Goal: Information Seeking & Learning: Learn about a topic

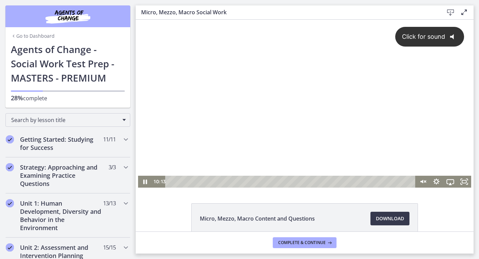
click at [452, 37] on icon "Click for sound" at bounding box center [452, 36] width 4 height 5
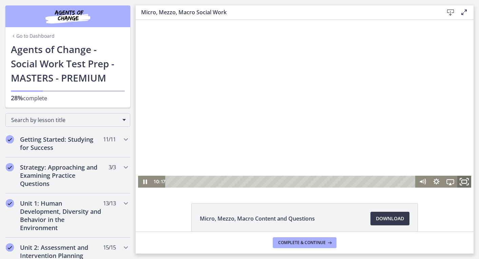
click at [466, 181] on icon "Fullscreen" at bounding box center [464, 181] width 17 height 14
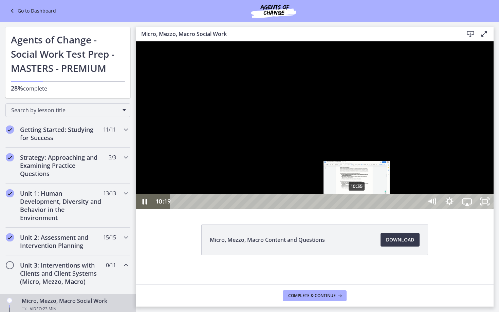
click at [357, 209] on div "10:35" at bounding box center [298, 201] width 242 height 15
click at [363, 209] on div "10:57" at bounding box center [298, 201] width 242 height 15
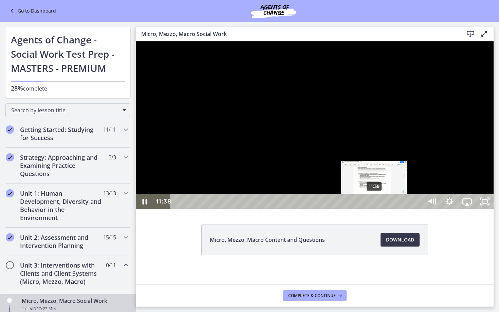
click at [375, 209] on div "11:38" at bounding box center [298, 201] width 242 height 15
click at [381, 209] on div "12:00" at bounding box center [298, 201] width 242 height 15
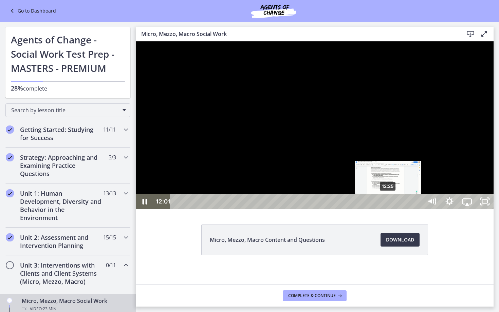
click at [388, 209] on div "12:25" at bounding box center [298, 201] width 242 height 15
click at [395, 209] on div "12:51" at bounding box center [298, 201] width 242 height 15
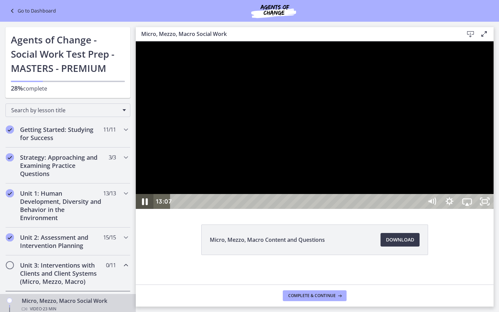
click at [145, 211] on icon "Pause" at bounding box center [144, 202] width 21 height 18
click at [145, 205] on icon "Play Video" at bounding box center [145, 201] width 5 height 7
click at [144, 205] on icon "Pause" at bounding box center [145, 202] width 6 height 7
click at [144, 205] on icon "Play Video" at bounding box center [145, 201] width 5 height 7
click at [144, 205] on icon "Pause" at bounding box center [145, 202] width 5 height 6
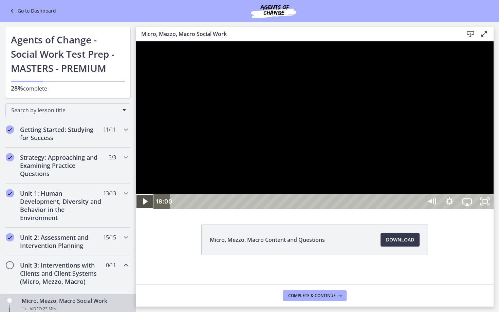
click at [145, 209] on button "Play Video" at bounding box center [145, 201] width 18 height 15
click at [144, 205] on icon "Pause" at bounding box center [145, 202] width 5 height 6
click at [144, 205] on icon "Play Video" at bounding box center [145, 201] width 5 height 7
click at [144, 205] on icon "Pause" at bounding box center [145, 202] width 5 height 6
click at [144, 205] on icon "Play Video" at bounding box center [145, 201] width 5 height 7
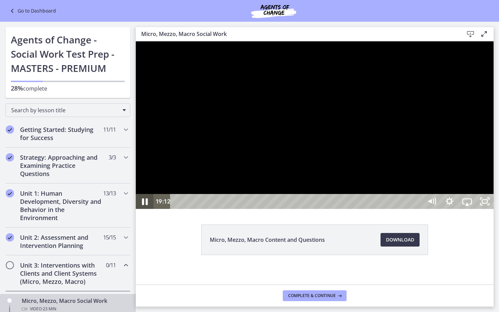
click at [144, 205] on icon "Pause" at bounding box center [145, 202] width 6 height 7
click at [144, 205] on icon "Play Video" at bounding box center [145, 201] width 5 height 7
click at [145, 211] on icon "Pause" at bounding box center [144, 202] width 21 height 18
click at [145, 205] on icon "Play Video" at bounding box center [145, 201] width 5 height 7
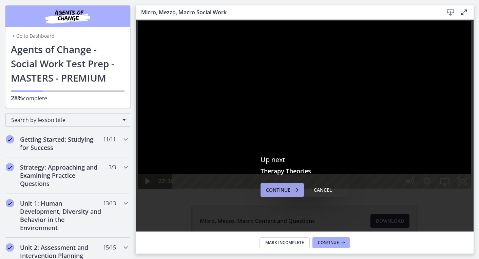
click at [285, 192] on span "Continue" at bounding box center [278, 190] width 24 height 8
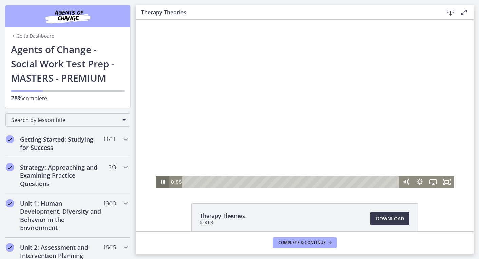
click at [163, 183] on icon "Pause" at bounding box center [163, 182] width 14 height 12
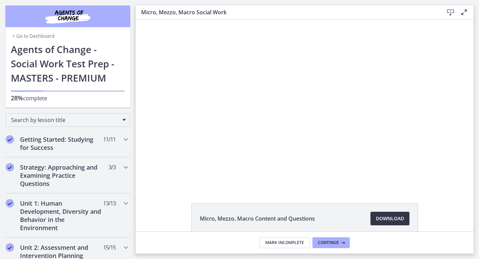
click at [385, 217] on span "Download Opens in a new window" at bounding box center [390, 218] width 28 height 8
click at [334, 242] on span "Continue" at bounding box center [328, 242] width 21 height 5
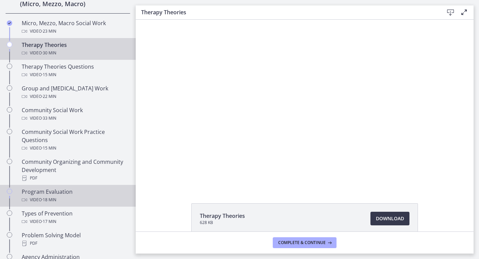
scroll to position [275, 0]
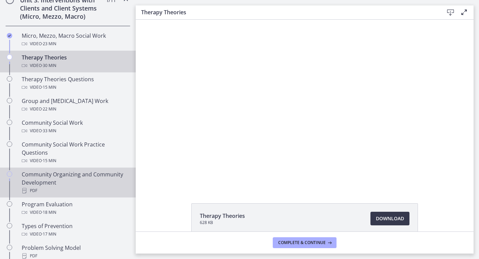
click at [81, 170] on link "Community Organizing and Community Development PDF" at bounding box center [68, 182] width 136 height 30
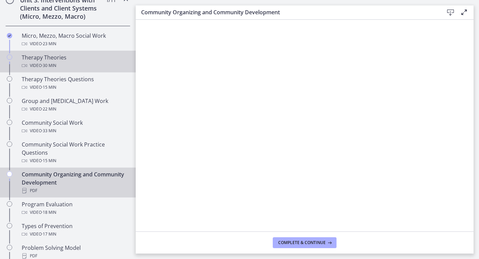
click at [58, 57] on div "Therapy Theories Video · 30 min" at bounding box center [75, 61] width 106 height 16
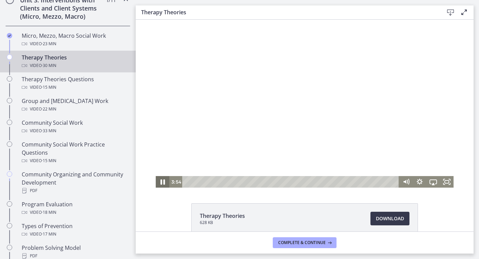
click at [163, 181] on icon "Pause" at bounding box center [162, 182] width 16 height 14
click at [164, 180] on icon "Play Video" at bounding box center [163, 182] width 16 height 14
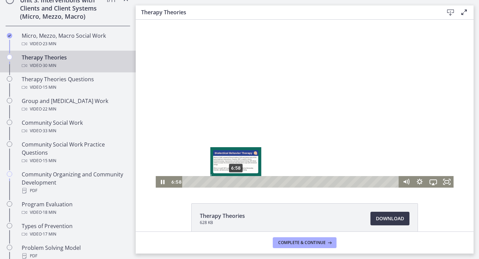
click at [236, 182] on div "6:58" at bounding box center [291, 182] width 209 height 12
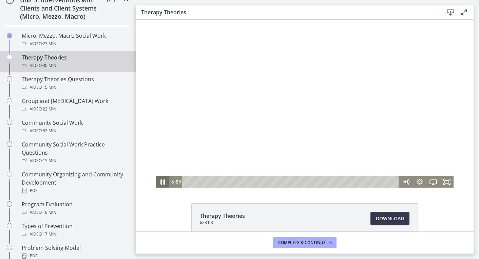
click at [161, 181] on icon "Pause" at bounding box center [163, 181] width 4 height 5
click at [161, 181] on icon "Play Video" at bounding box center [163, 182] width 16 height 14
click at [161, 181] on icon "Pause" at bounding box center [163, 181] width 4 height 5
click at [161, 181] on icon "Play Video" at bounding box center [163, 182] width 14 height 12
click at [161, 181] on icon "Pause" at bounding box center [163, 182] width 4 height 4
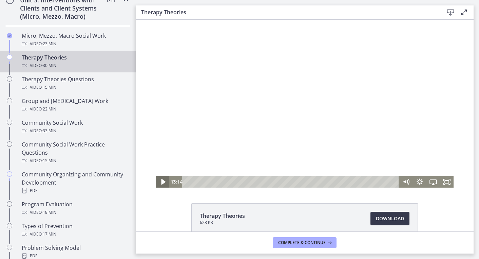
click at [161, 181] on icon "Play Video" at bounding box center [163, 182] width 16 height 14
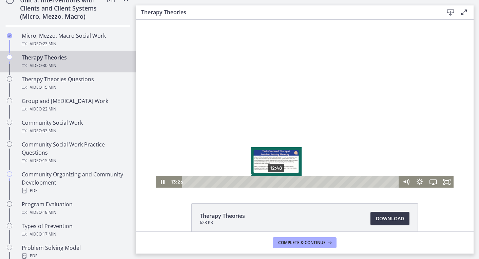
click at [277, 181] on div "12:48" at bounding box center [291, 182] width 209 height 12
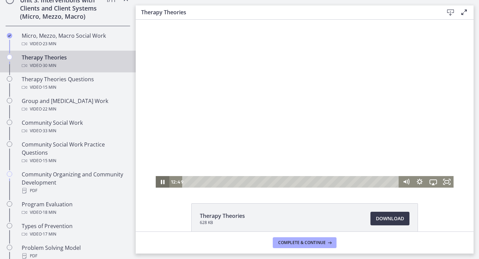
click at [162, 183] on icon "Pause" at bounding box center [163, 182] width 4 height 4
click at [162, 183] on icon "Play Video" at bounding box center [163, 182] width 4 height 6
click at [162, 183] on icon "Pause" at bounding box center [163, 181] width 4 height 5
click at [162, 183] on icon "Play Video" at bounding box center [162, 181] width 3 height 5
click at [162, 183] on icon "Pause" at bounding box center [163, 182] width 4 height 4
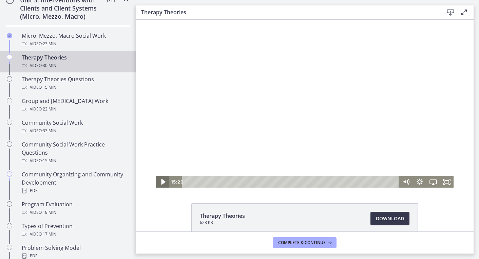
click at [162, 183] on icon "Play Video" at bounding box center [163, 182] width 4 height 6
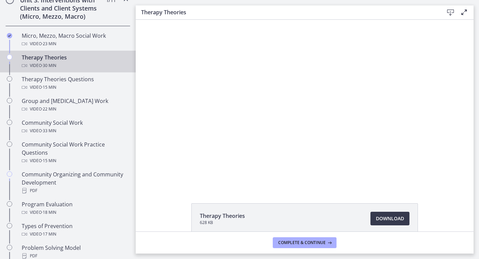
click at [216, 146] on div at bounding box center [305, 104] width 298 height 168
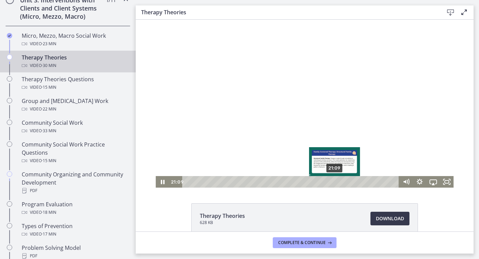
click at [335, 181] on div "21:09" at bounding box center [291, 182] width 209 height 12
click at [341, 182] on div "22:05" at bounding box center [291, 182] width 209 height 12
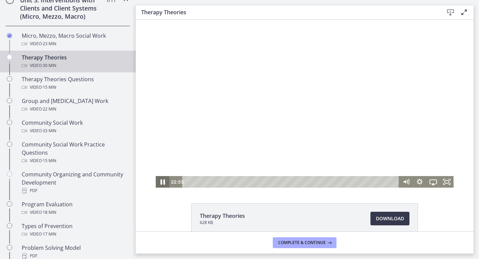
click at [163, 182] on icon "Pause" at bounding box center [162, 182] width 16 height 14
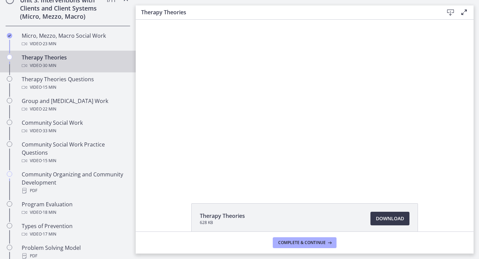
click at [154, 179] on div "Click for sound @keyframes VOLUME_SMALL_WAVE_FLASH { 0% { opacity: 0; } 33% { o…" at bounding box center [305, 104] width 338 height 168
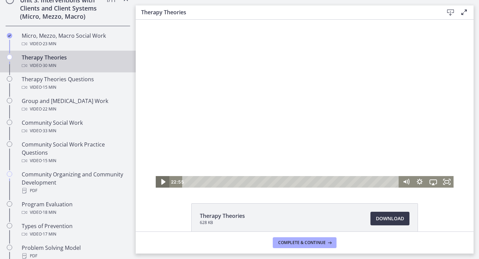
click at [162, 177] on icon "Play Video" at bounding box center [163, 182] width 16 height 14
click at [162, 177] on icon "Pause" at bounding box center [163, 182] width 14 height 12
click at [162, 178] on icon "Play Video" at bounding box center [163, 182] width 16 height 14
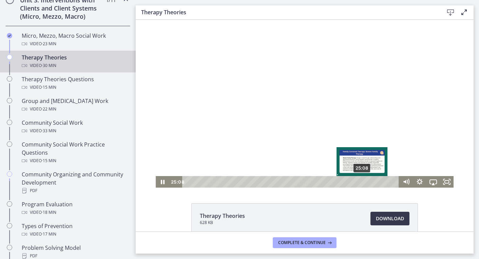
click at [363, 182] on div "25:08" at bounding box center [291, 182] width 209 height 12
click at [366, 181] on div "25:32" at bounding box center [291, 182] width 209 height 12
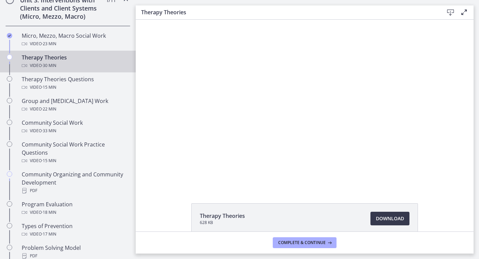
click at [181, 210] on div "Therapy Theories 628 KB Download Opens in a new window" at bounding box center [305, 234] width 338 height 63
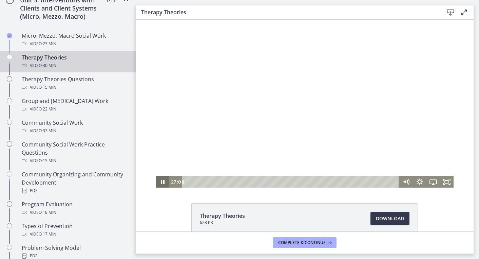
click at [164, 181] on icon "Pause" at bounding box center [163, 182] width 4 height 4
click at [164, 181] on icon "Play Video" at bounding box center [162, 181] width 3 height 5
click at [167, 179] on icon "Pause" at bounding box center [162, 182] width 16 height 14
click at [167, 179] on icon "Play Video" at bounding box center [163, 182] width 14 height 12
click at [167, 179] on icon "Pause" at bounding box center [162, 182] width 16 height 14
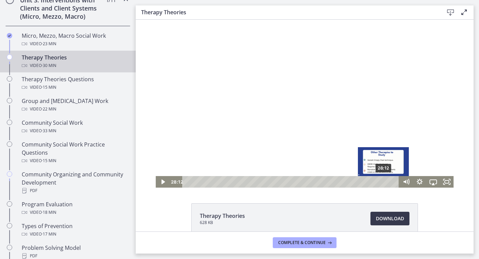
click at [384, 182] on div "28:12" at bounding box center [291, 182] width 209 height 12
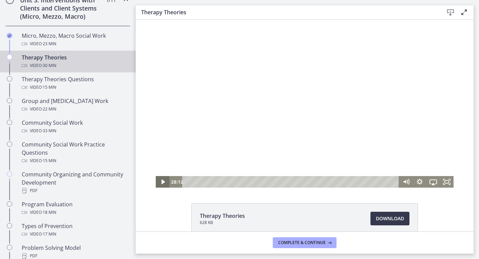
click at [164, 180] on icon "Play Video" at bounding box center [163, 182] width 14 height 12
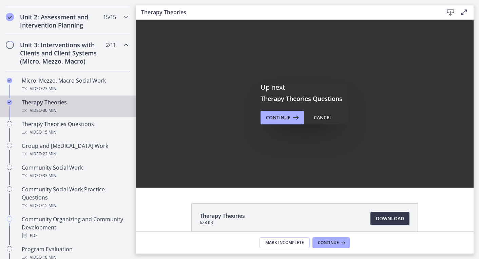
scroll to position [230, 0]
